Goal: Complete application form

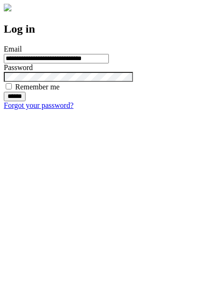
type input "**********"
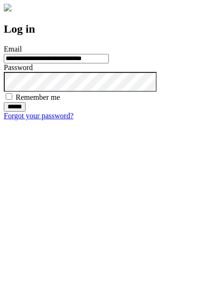
click at [26, 112] on input "******" at bounding box center [15, 106] width 22 height 9
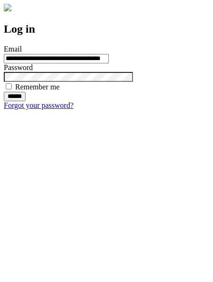
type input "**********"
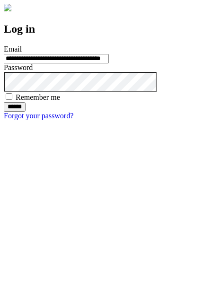
click at [26, 112] on input "******" at bounding box center [15, 106] width 22 height 9
